Goal: Find specific page/section: Find specific page/section

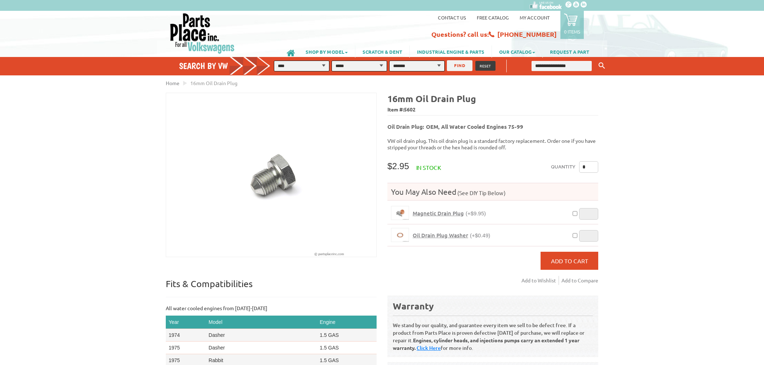
click at [465, 69] on button "FIND" at bounding box center [460, 65] width 26 height 11
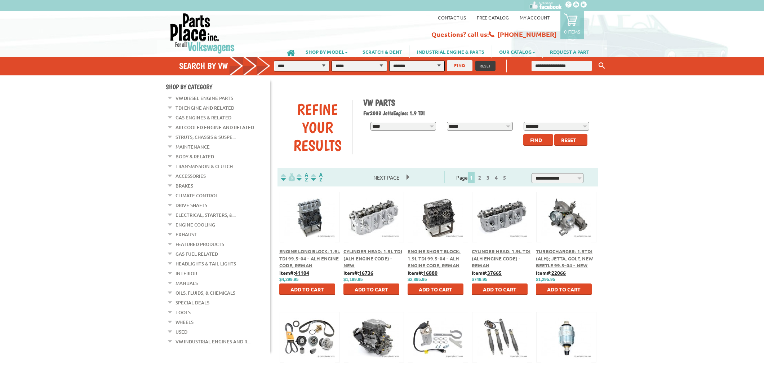
click at [196, 200] on link "Drive Shafts" at bounding box center [192, 204] width 32 height 9
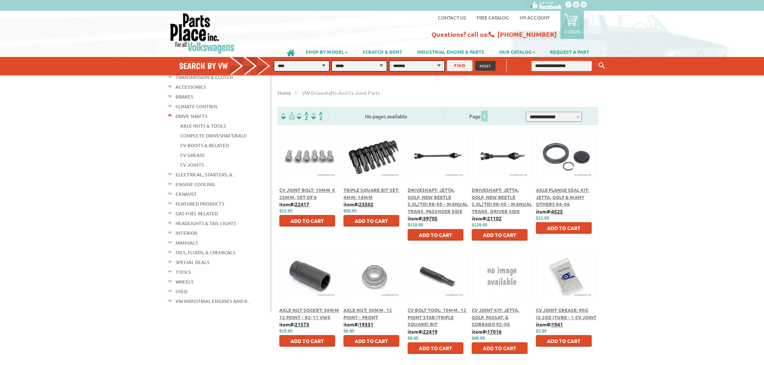
scroll to position [80, 0]
